Goal: Information Seeking & Learning: Learn about a topic

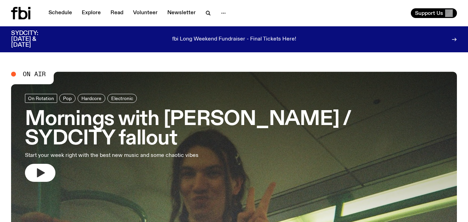
click at [41, 172] on icon "button" at bounding box center [41, 172] width 8 height 9
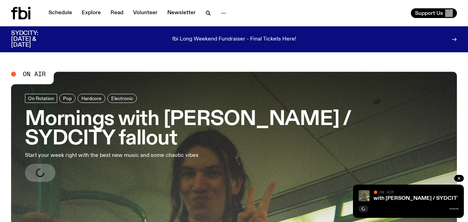
click at [389, 201] on div "Mornings with [PERSON_NAME] / SYDCITY fallout Mornings with [PERSON_NAME] / SYD…" at bounding box center [408, 200] width 111 height 33
click at [87, 12] on link "Explore" at bounding box center [91, 13] width 27 height 10
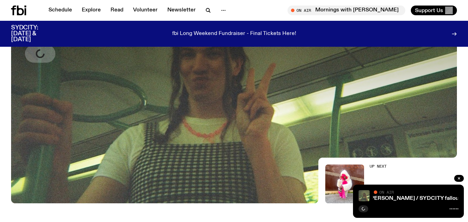
scroll to position [154, 0]
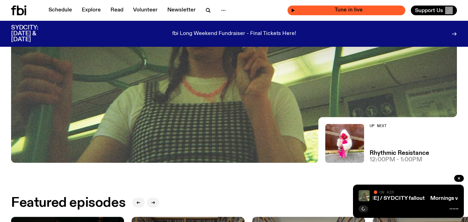
click at [331, 11] on span "Tune in live" at bounding box center [348, 10] width 107 height 5
click at [292, 10] on icon "button" at bounding box center [293, 10] width 4 height 4
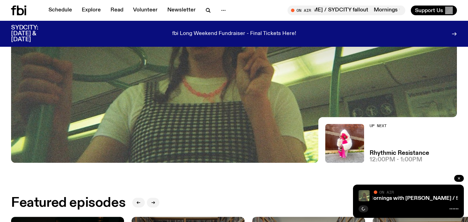
click at [459, 179] on icon "button" at bounding box center [459, 178] width 4 height 4
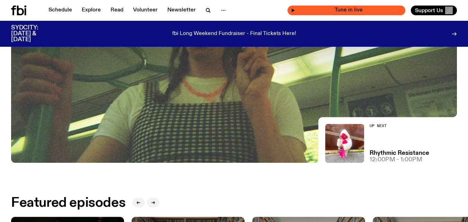
click at [317, 9] on span "Tune in live" at bounding box center [348, 10] width 107 height 5
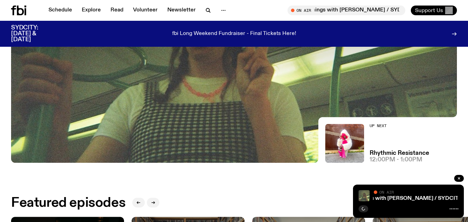
click at [441, 12] on span "Support Us" at bounding box center [429, 10] width 28 height 6
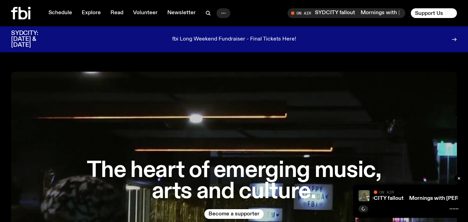
click at [221, 14] on icon "button" at bounding box center [223, 13] width 8 height 8
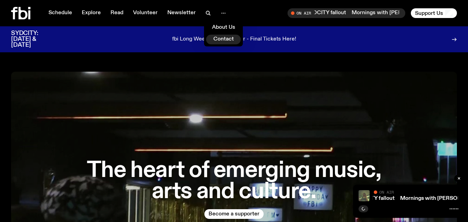
click at [223, 40] on link "Contact" at bounding box center [223, 40] width 35 height 10
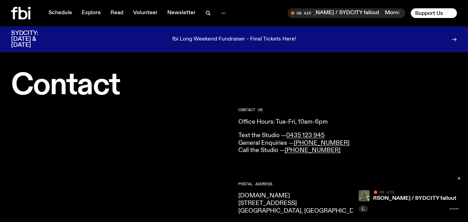
click at [451, 208] on icon at bounding box center [453, 209] width 9 height 6
click at [398, 198] on link "Mornings with [PERSON_NAME] / SYDCITY fallout" at bounding box center [374, 199] width 129 height 6
click at [398, 198] on link "Mornings with [PERSON_NAME] / SYDCITY fallout" at bounding box center [373, 199] width 129 height 6
